Goal: Task Accomplishment & Management: Use online tool/utility

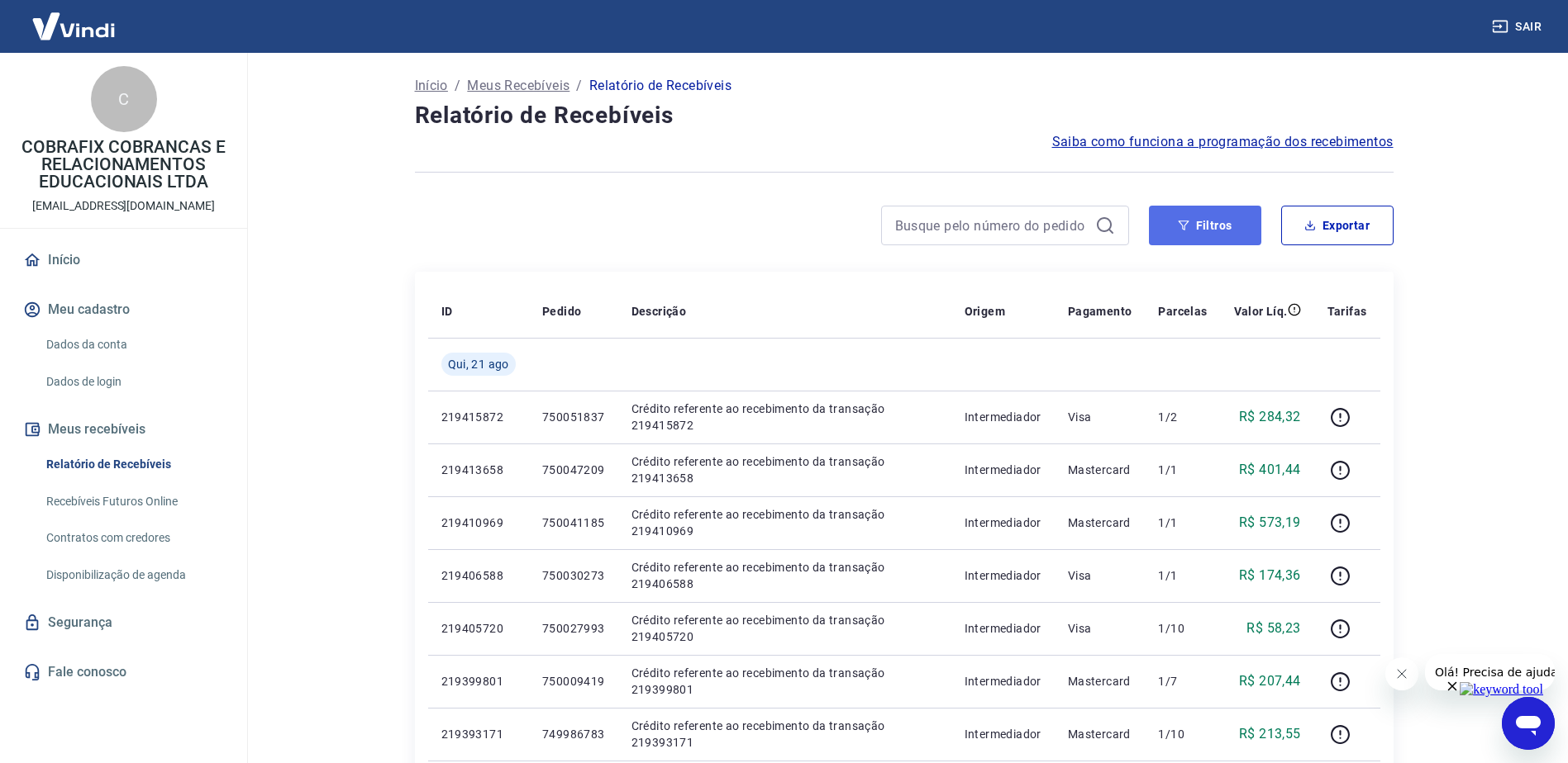
click at [1235, 224] on button "Filtros" at bounding box center [1204, 225] width 113 height 40
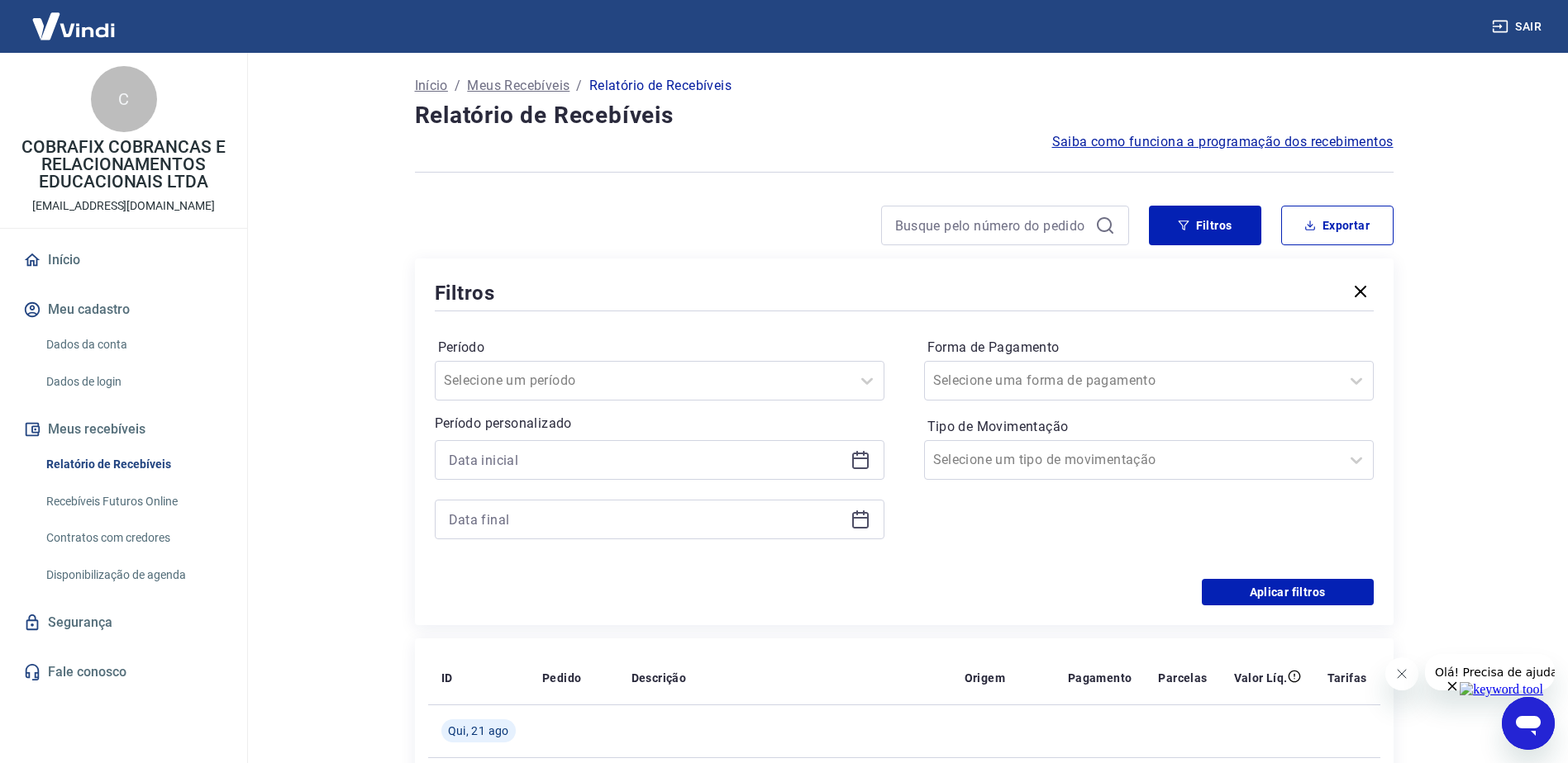
click at [854, 456] on icon at bounding box center [860, 459] width 20 height 20
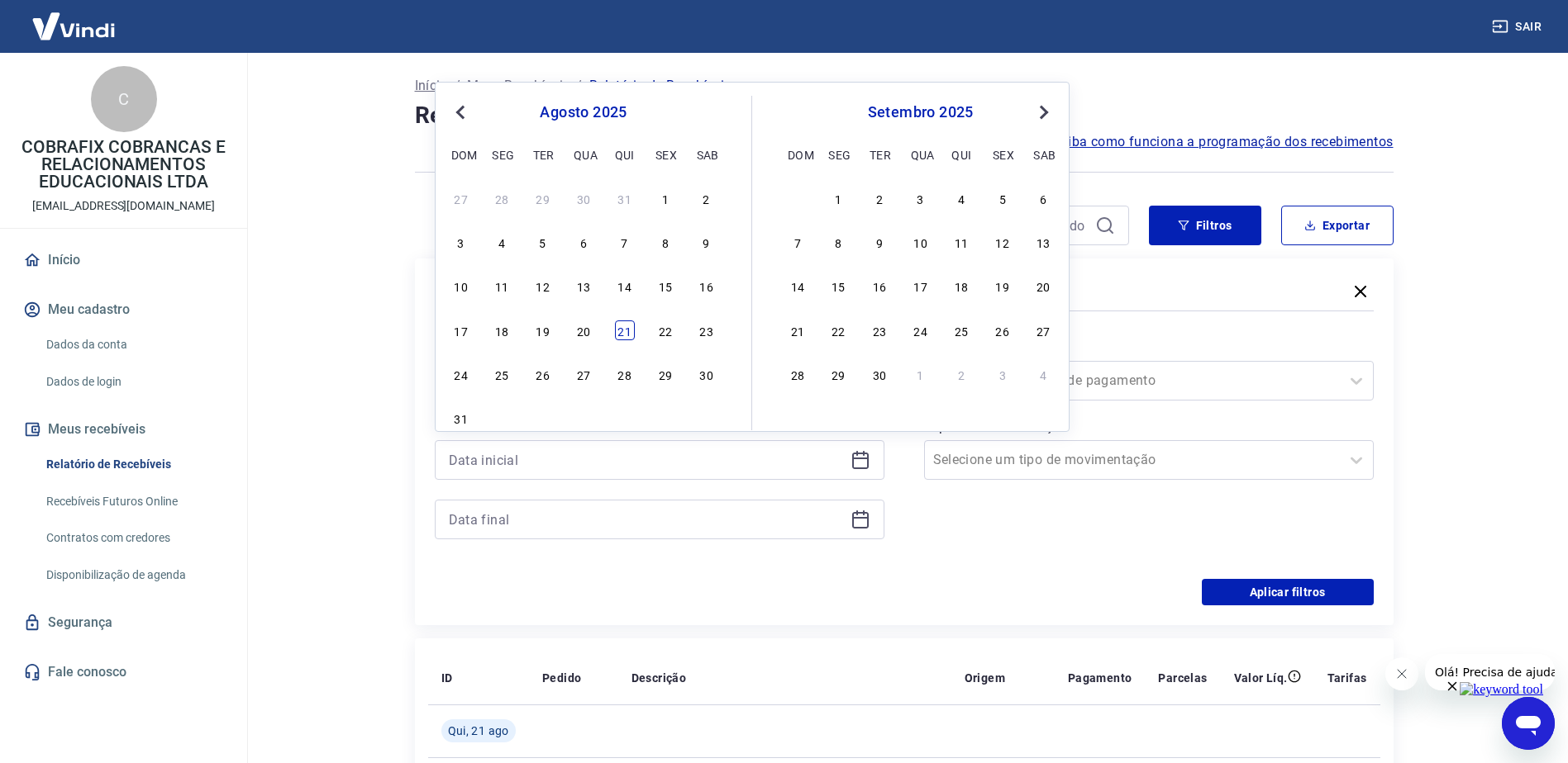
click at [630, 331] on div "21" at bounding box center [625, 330] width 20 height 20
type input "[DATE]"
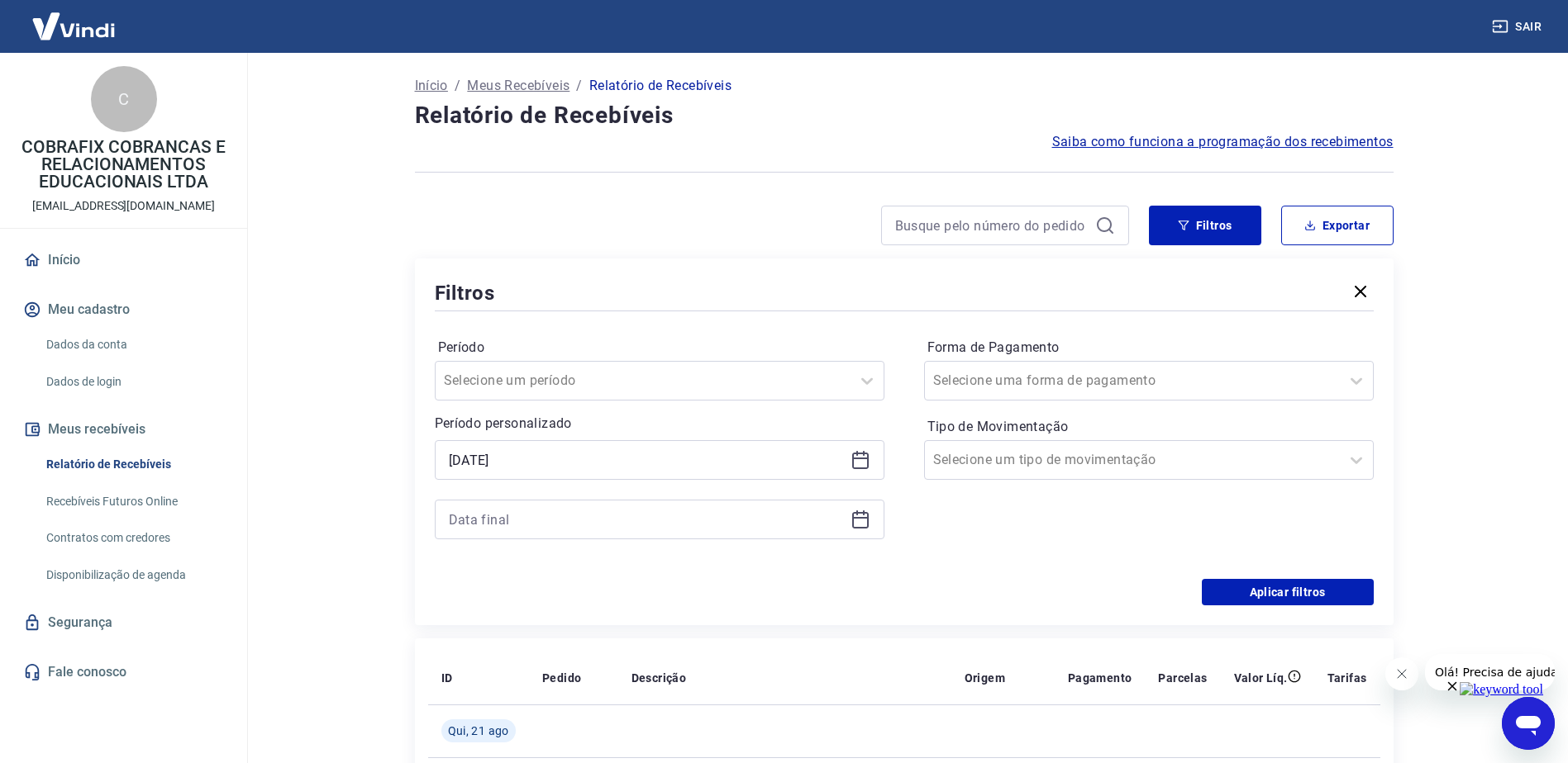
click at [856, 523] on icon at bounding box center [860, 519] width 20 height 20
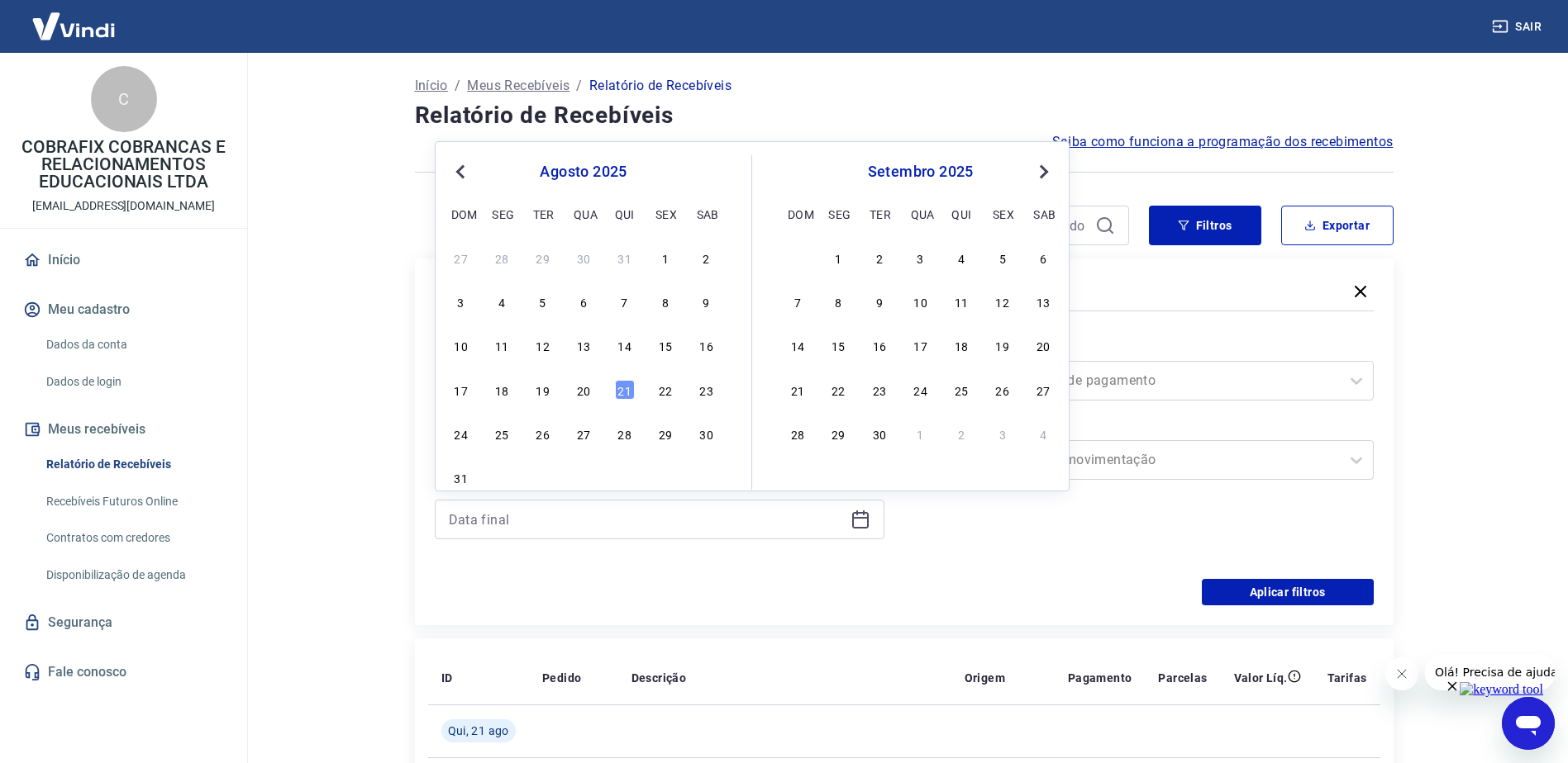
click at [613, 385] on div "17 18 19 20 21 22 23" at bounding box center [583, 389] width 269 height 24
click at [621, 387] on div "21" at bounding box center [625, 389] width 20 height 20
type input "[DATE]"
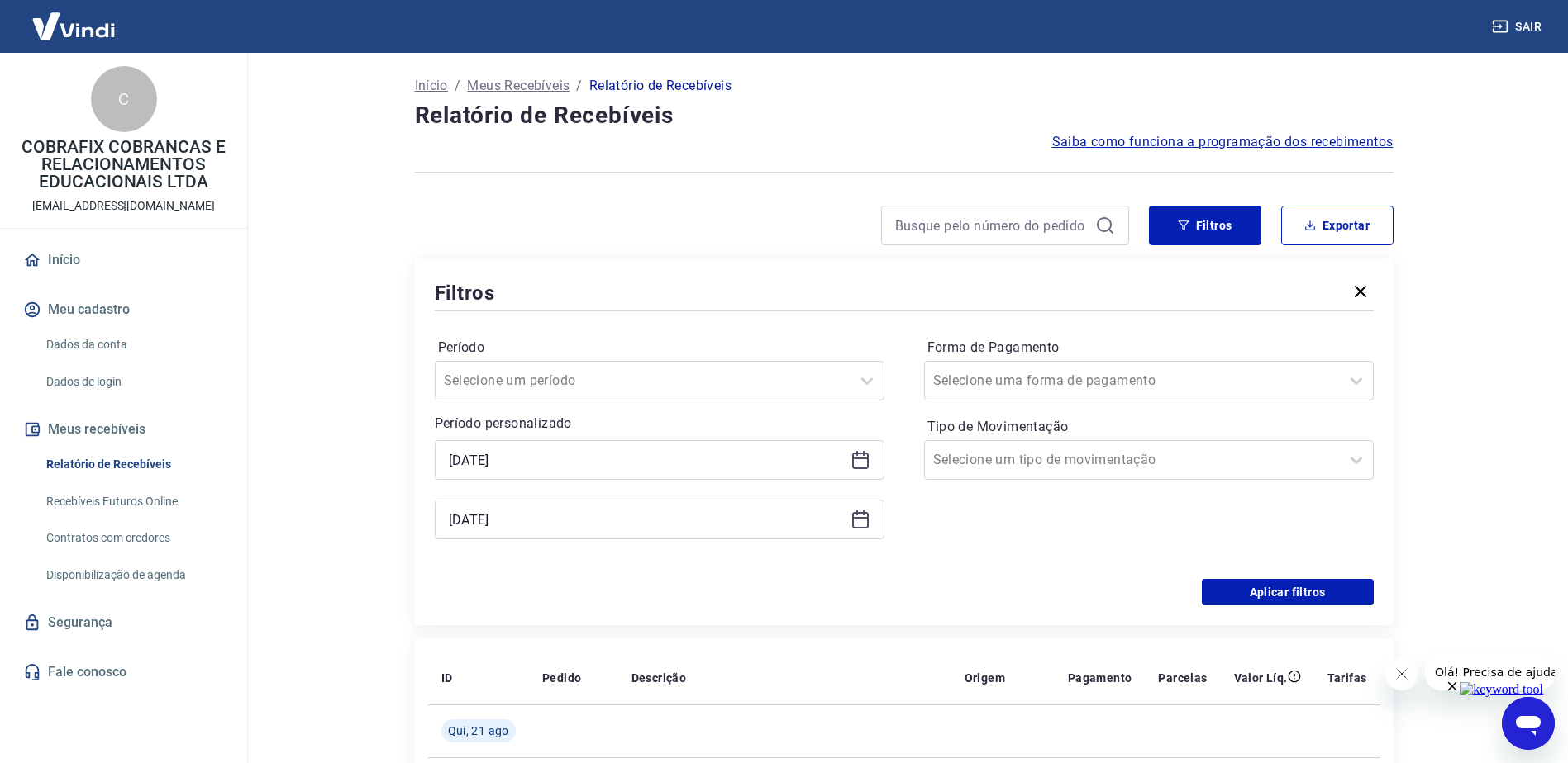
click at [856, 456] on icon at bounding box center [860, 459] width 20 height 20
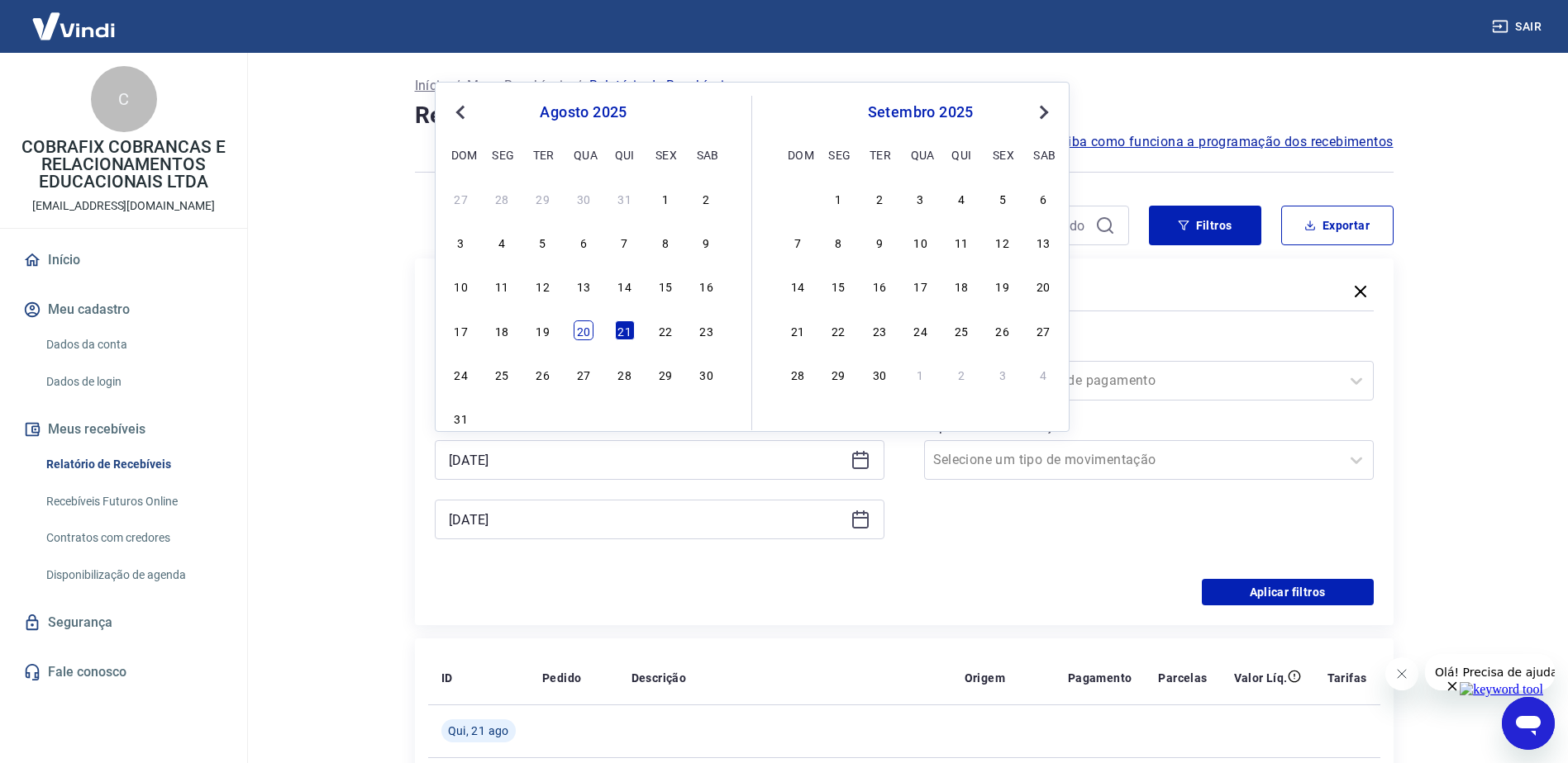
click at [579, 330] on div "20" at bounding box center [583, 330] width 20 height 20
type input "[DATE]"
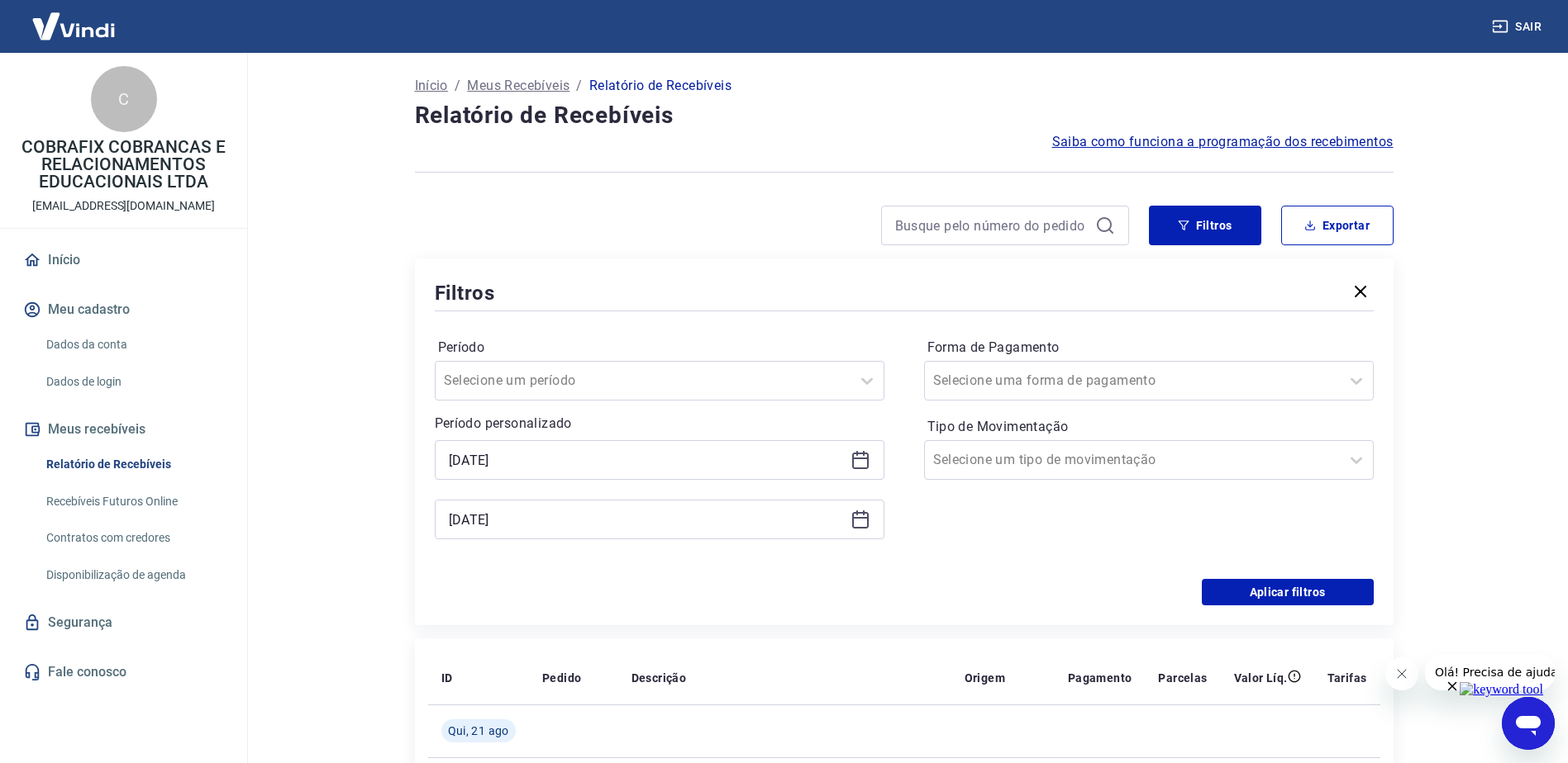
click at [859, 520] on icon at bounding box center [860, 519] width 20 height 20
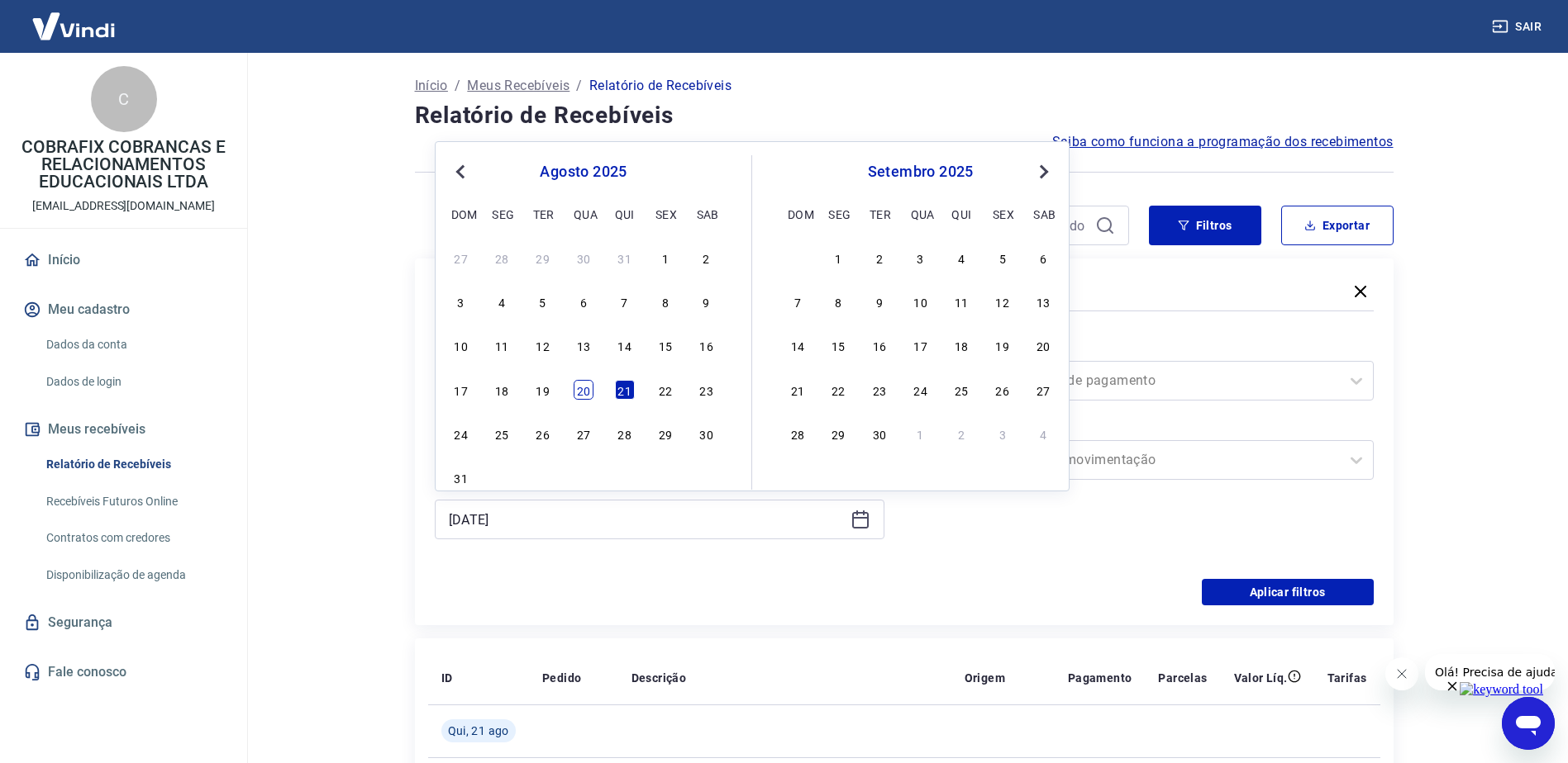
click at [577, 388] on div "20" at bounding box center [583, 389] width 20 height 20
type input "[DATE]"
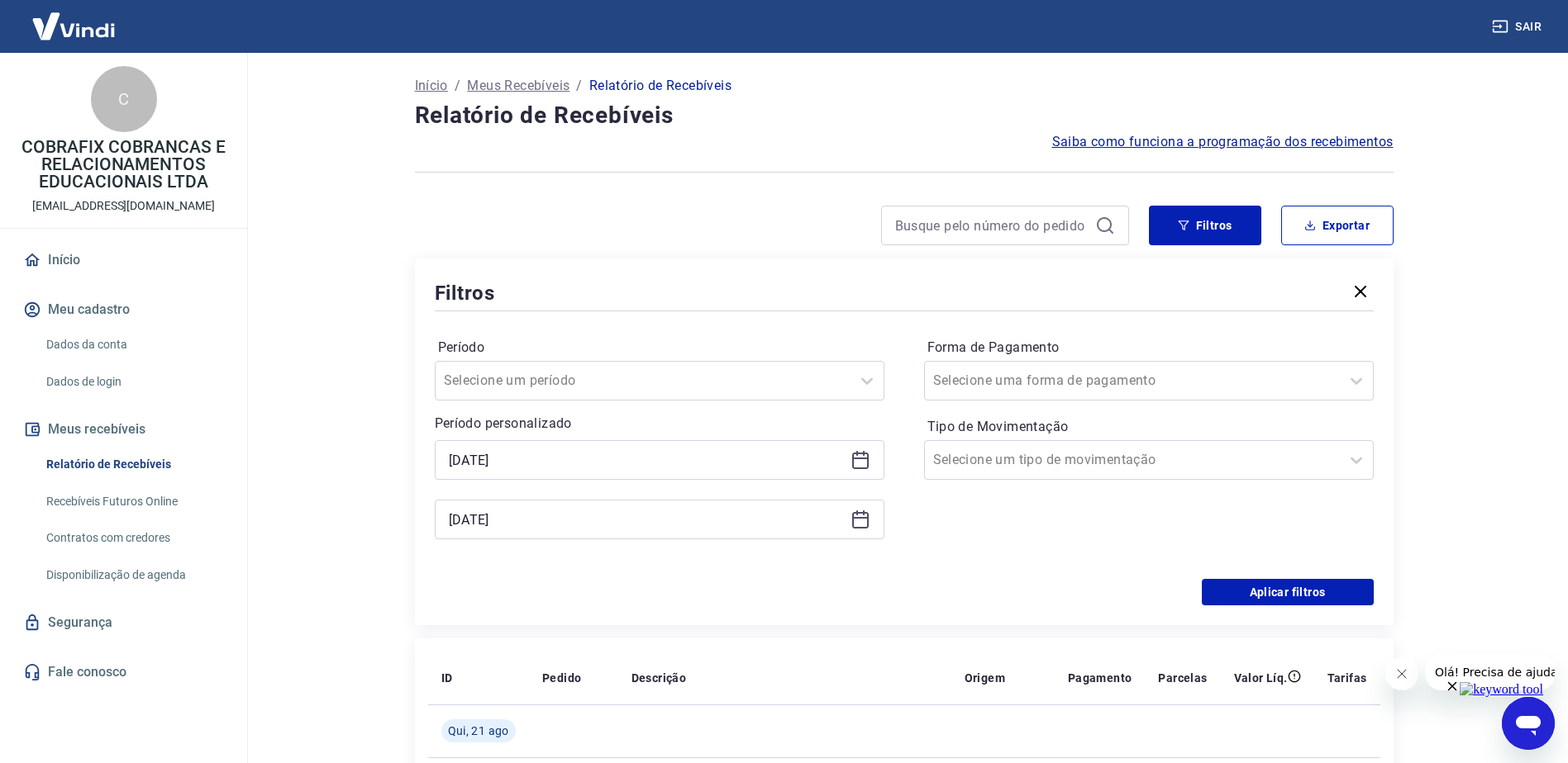
click at [862, 460] on icon at bounding box center [860, 459] width 20 height 20
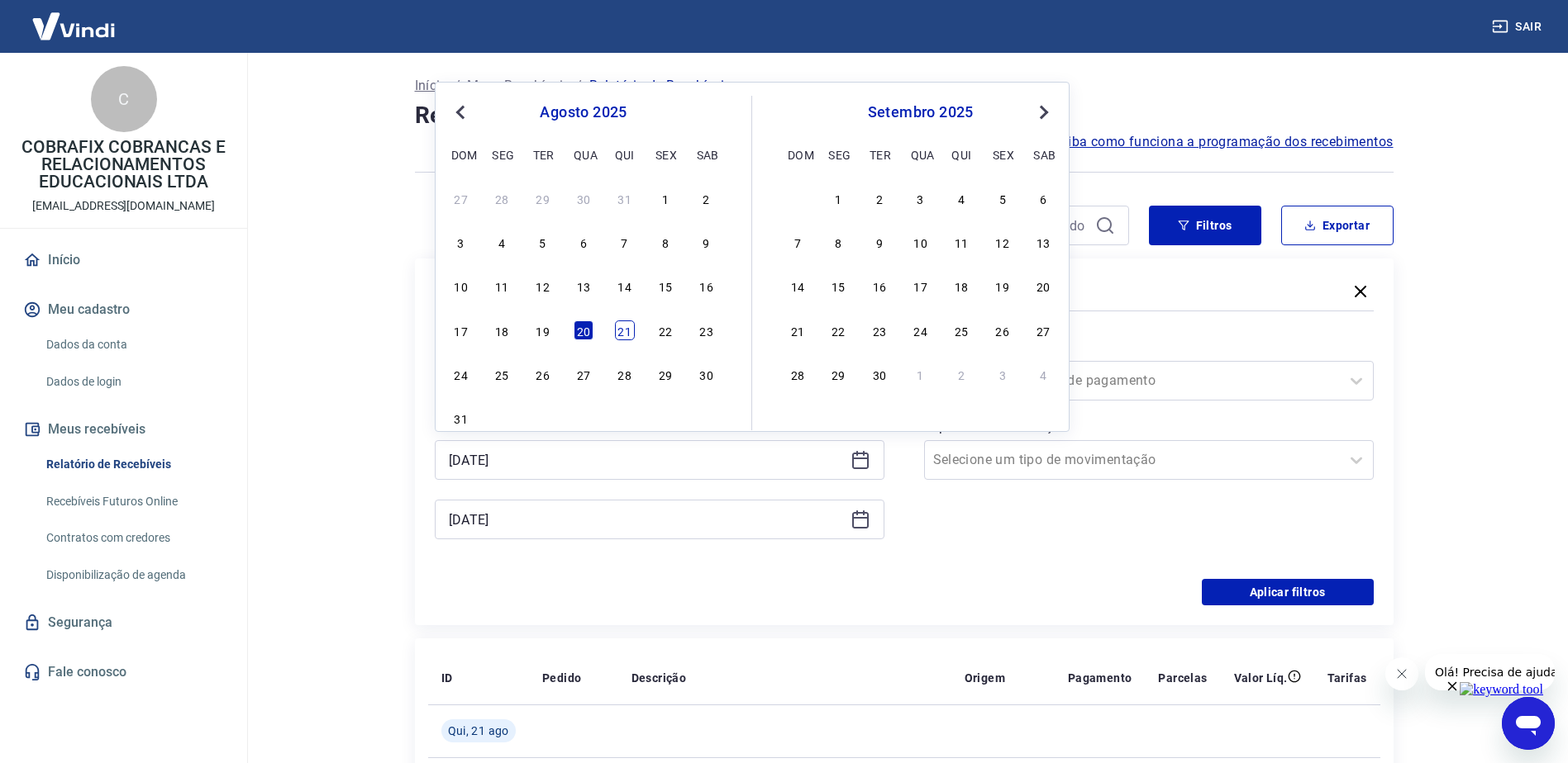
click at [630, 328] on div "21" at bounding box center [625, 330] width 20 height 20
type input "[DATE]"
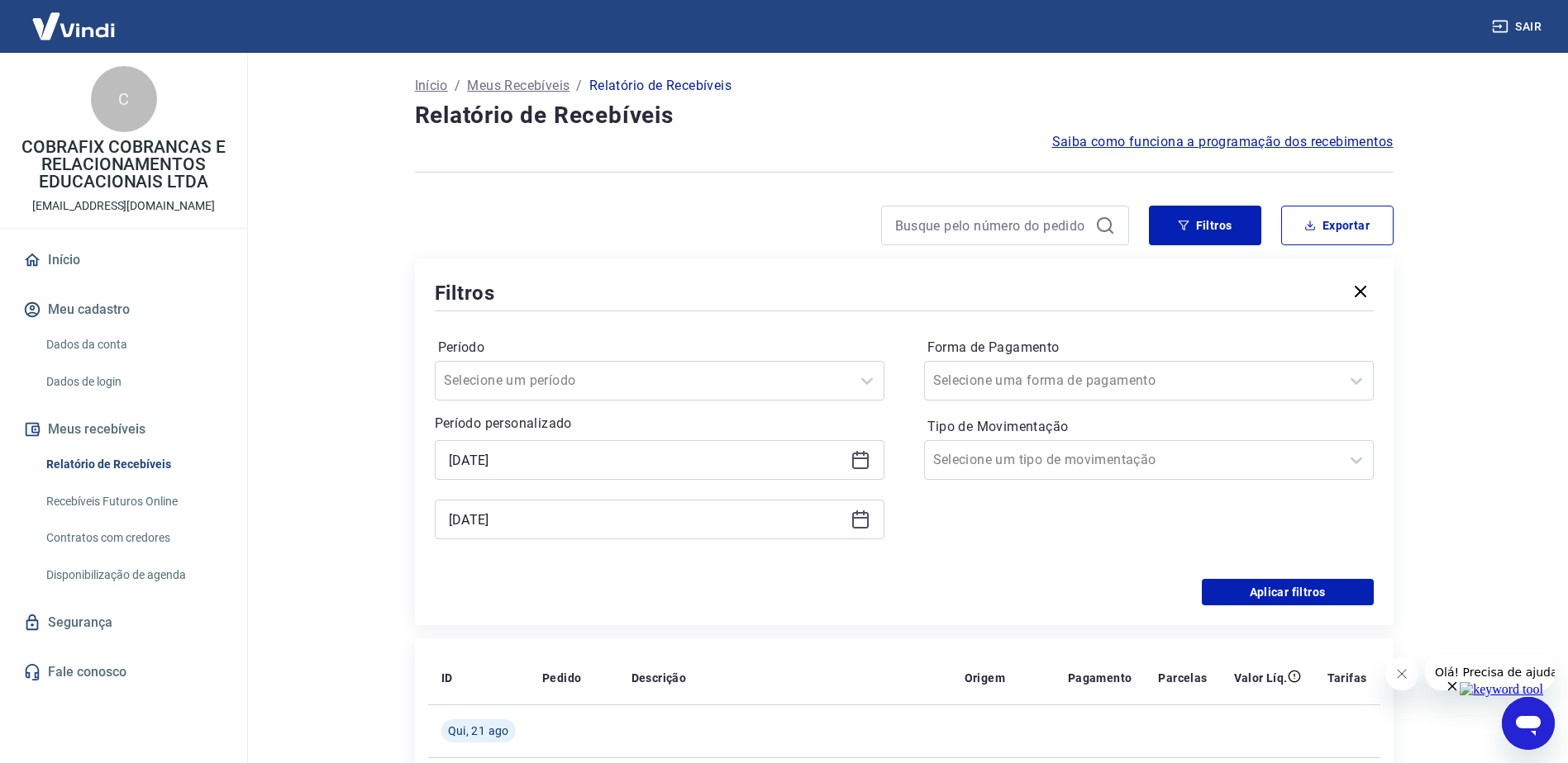
click at [865, 522] on icon at bounding box center [860, 519] width 20 height 20
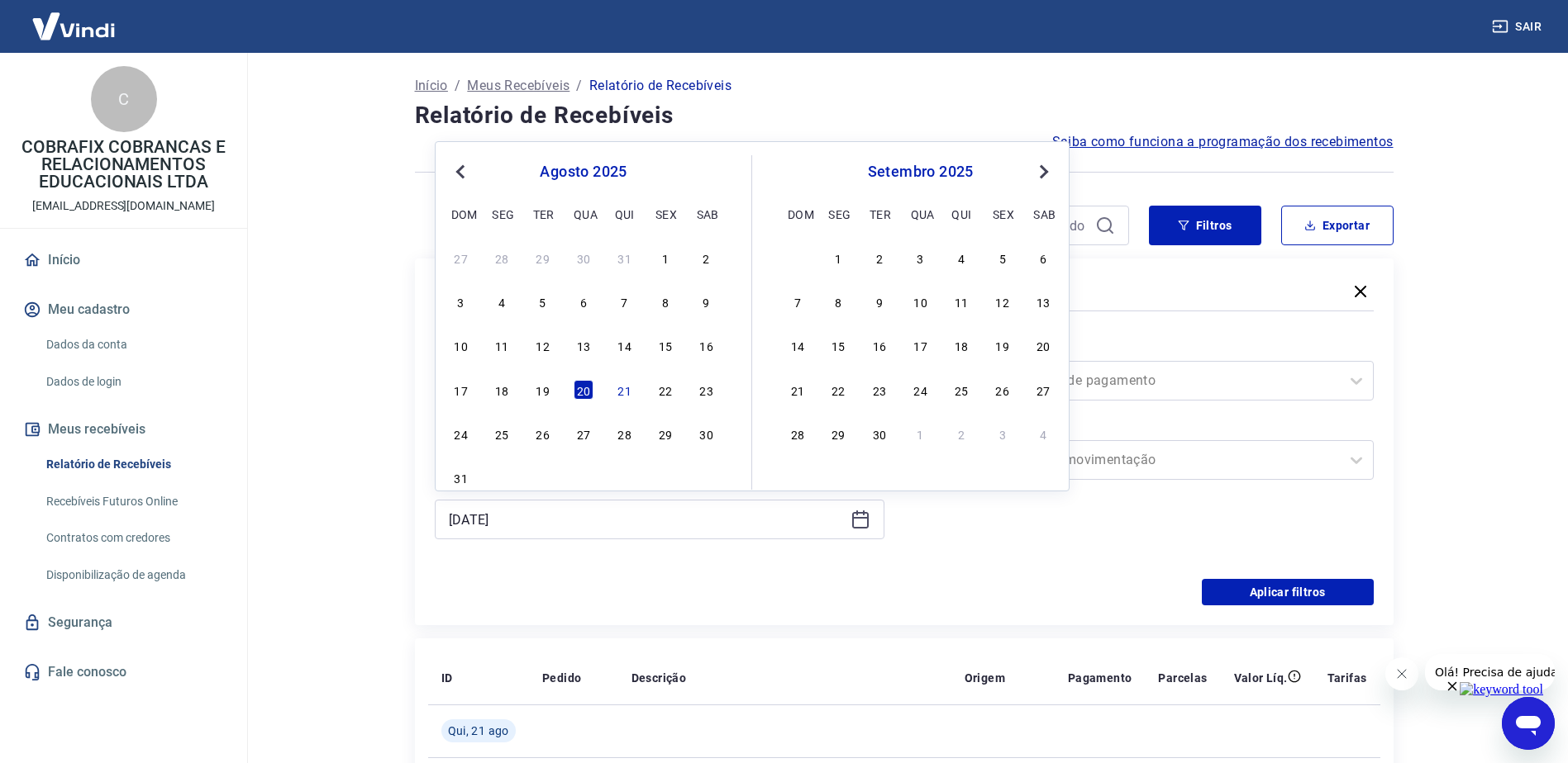
click at [627, 391] on div "21" at bounding box center [625, 389] width 20 height 20
type input "[DATE]"
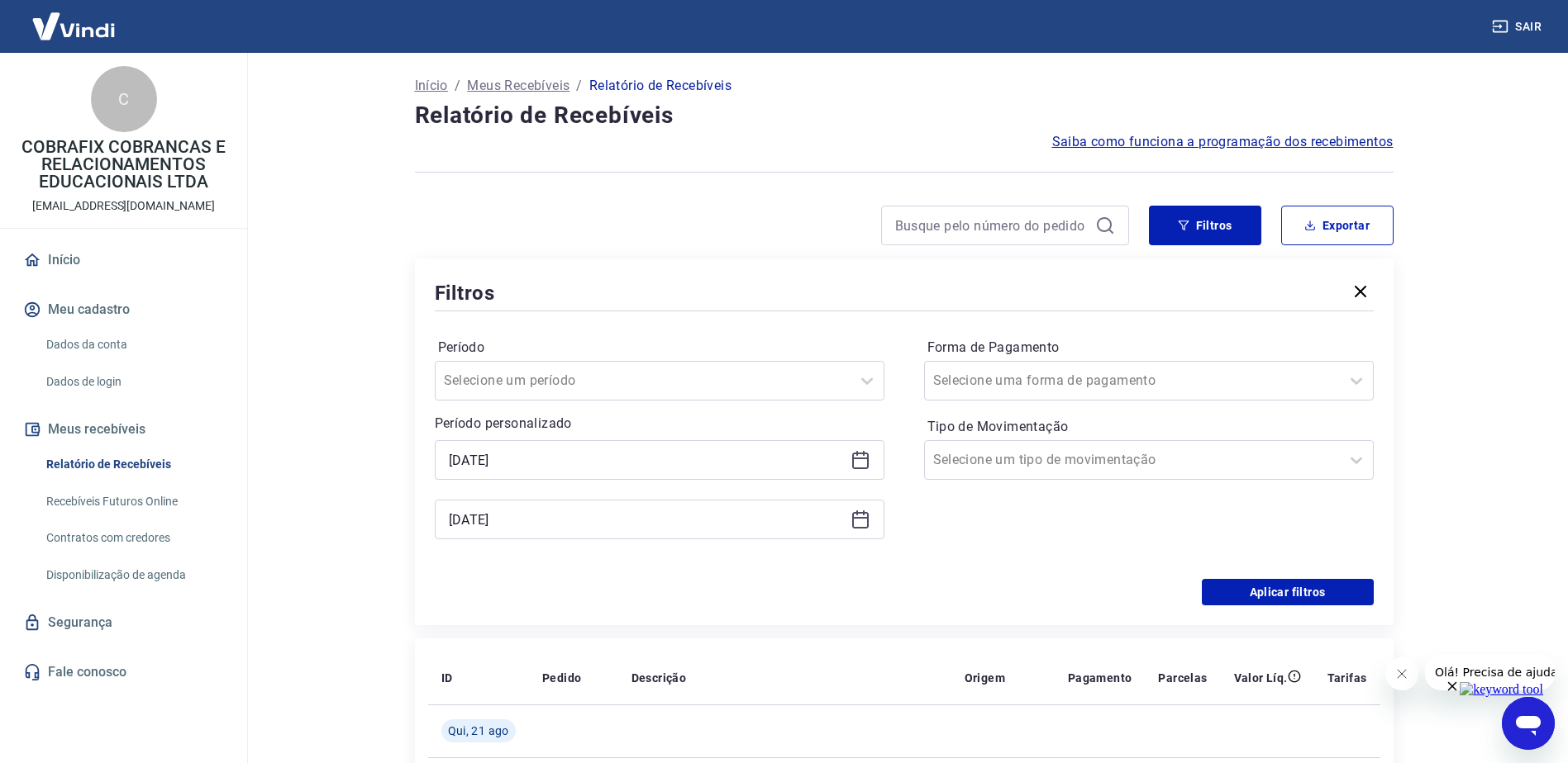
click at [971, 564] on div "Período Selecione um período Período personalizado Selected date: [DATE] [DATE]…" at bounding box center [903, 447] width 939 height 265
click at [1256, 586] on button "Aplicar filtros" at bounding box center [1287, 592] width 172 height 26
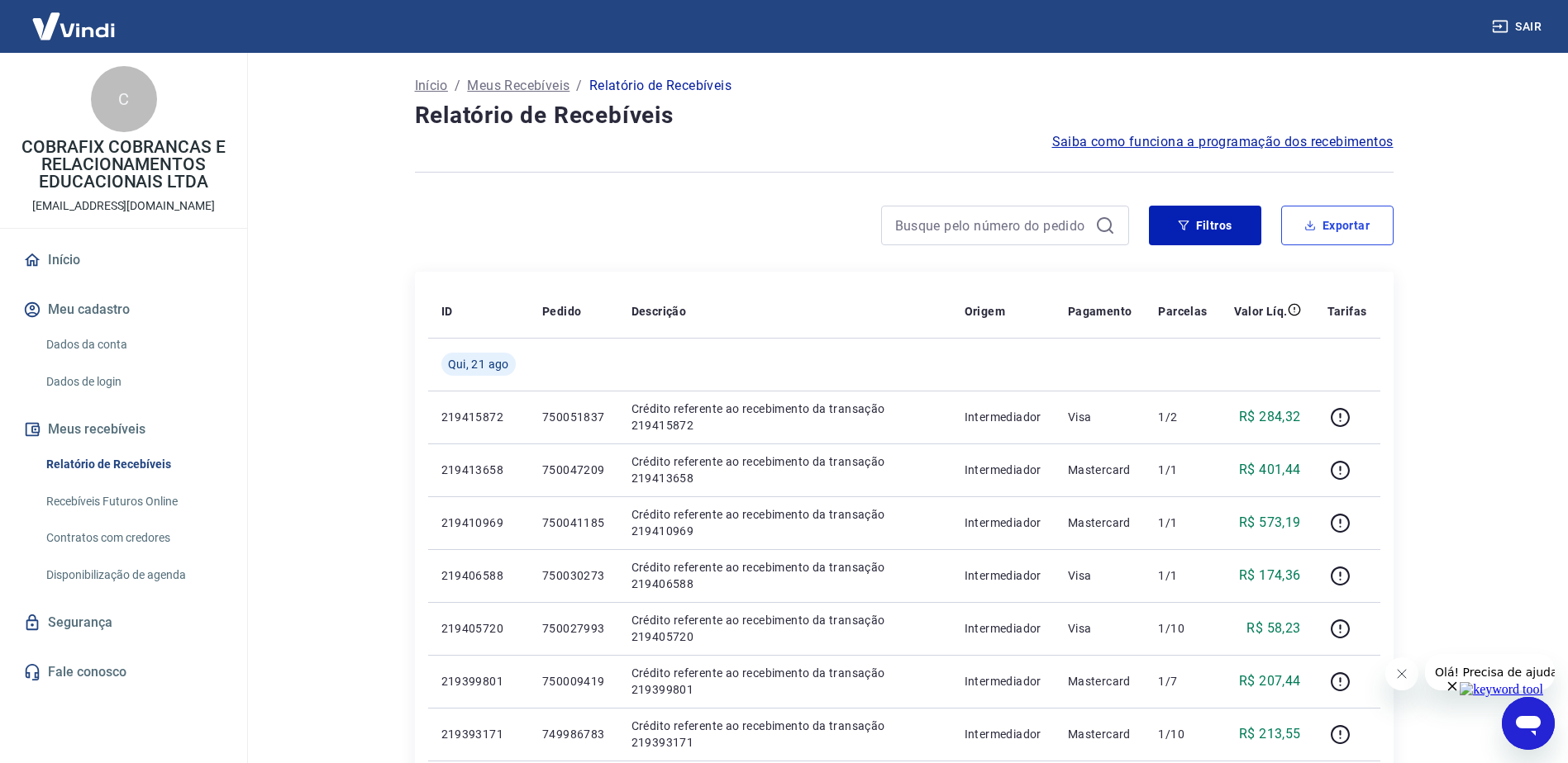
click at [1332, 232] on button "Exportar" at bounding box center [1337, 225] width 113 height 40
type input "[DATE]"
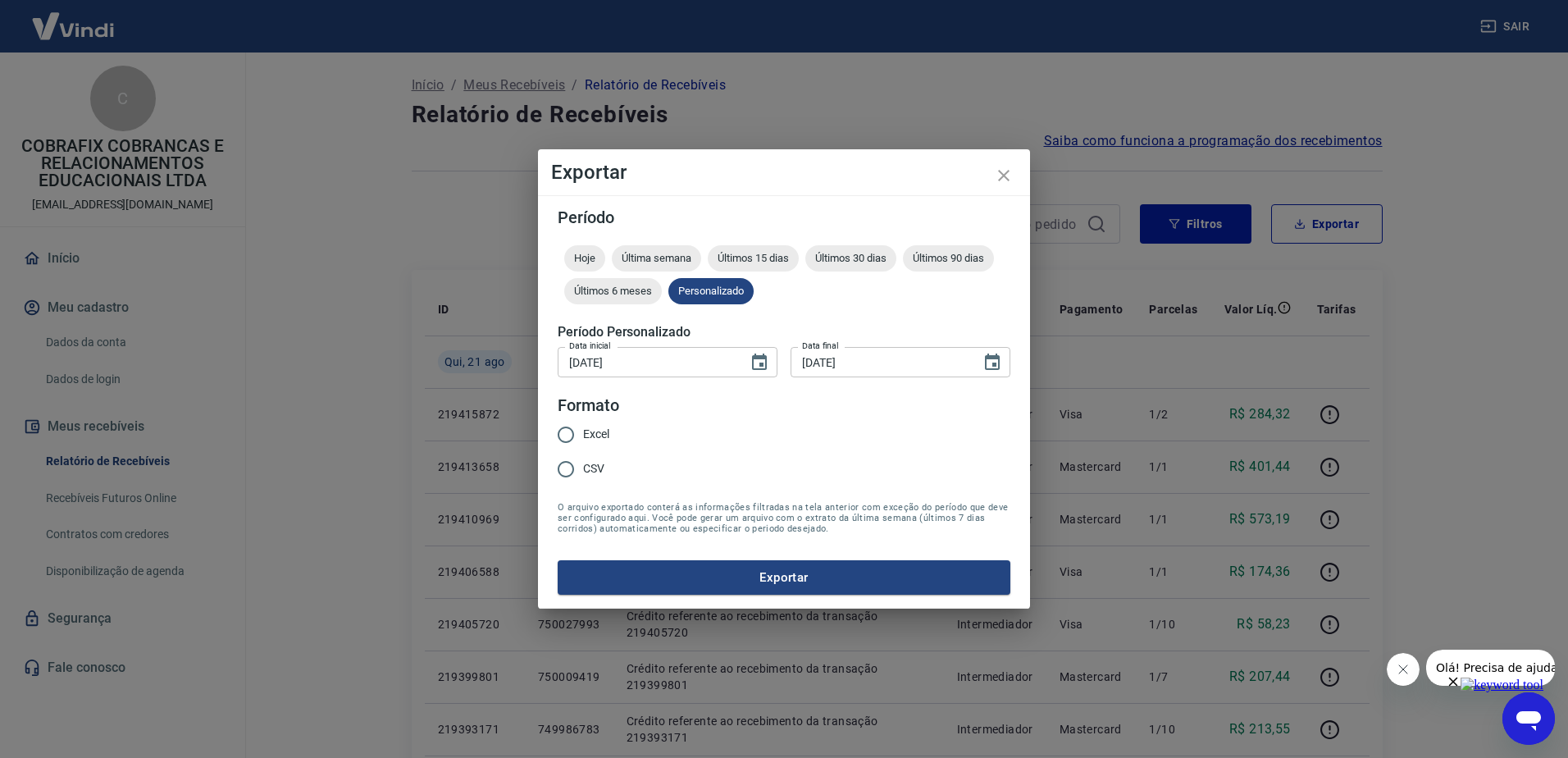
click at [606, 433] on span "Excel" at bounding box center [596, 434] width 26 height 18
click at [583, 433] on input "Excel" at bounding box center [565, 434] width 34 height 34
radio input "true"
click at [763, 584] on button "Exportar" at bounding box center [784, 577] width 452 height 34
